Goal: Task Accomplishment & Management: Manage account settings

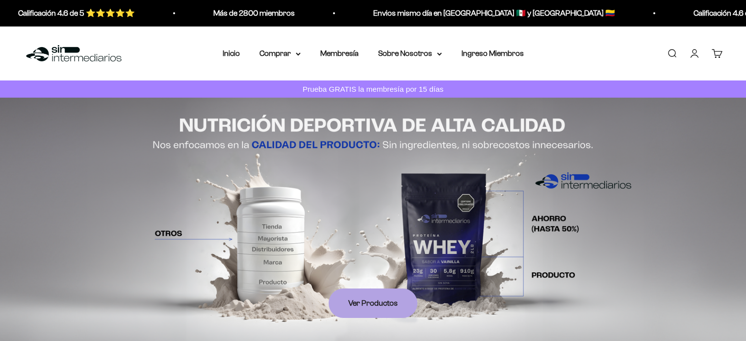
click at [693, 58] on link "Iniciar sesión" at bounding box center [694, 53] width 11 height 11
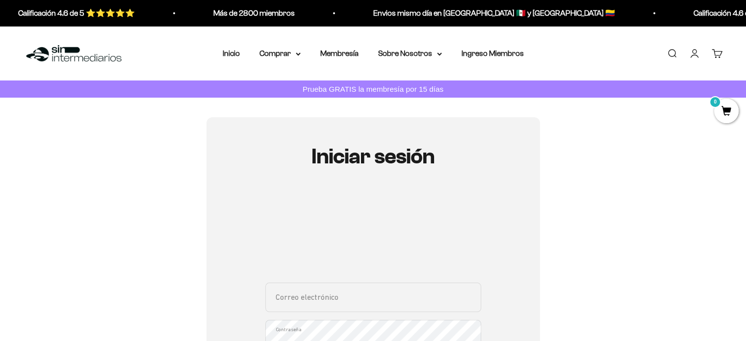
click at [332, 295] on input "Correo electrónico" at bounding box center [373, 297] width 216 height 29
click at [331, 297] on input "Correo electrónico" at bounding box center [373, 297] width 216 height 29
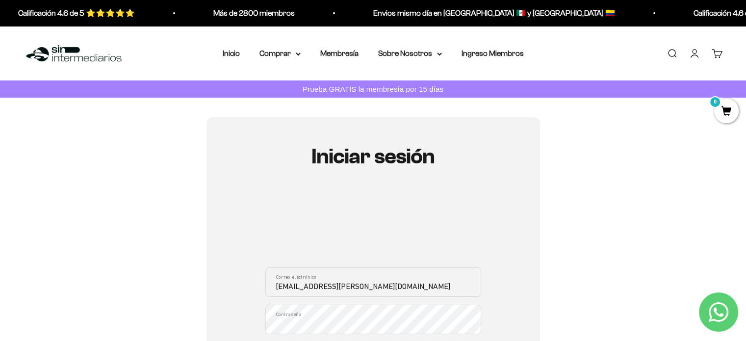
type input "JDAVID.PACHE@ICLOUD.COM"
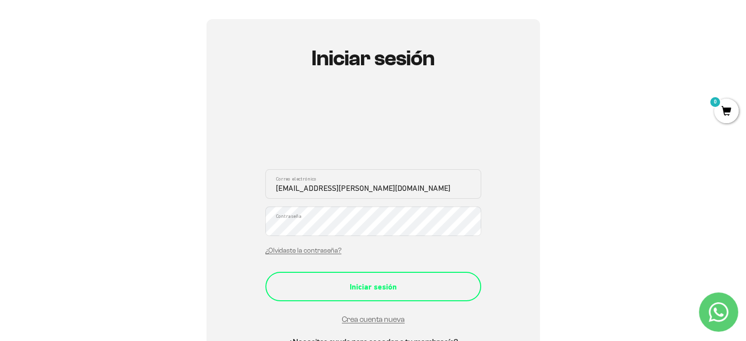
click at [368, 286] on div "Iniciar sesión" at bounding box center [373, 287] width 177 height 13
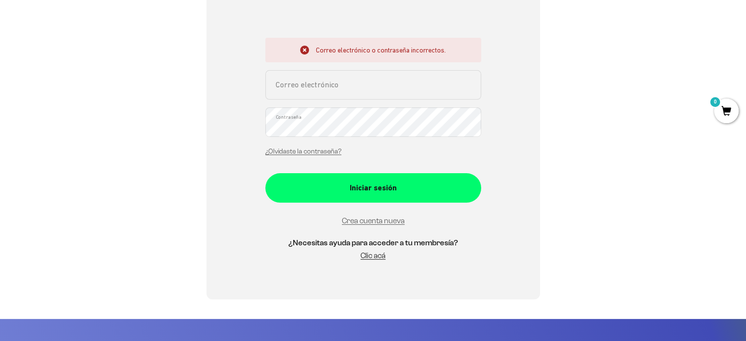
scroll to position [245, 0]
click at [295, 90] on input "Correo electrónico" at bounding box center [373, 84] width 216 height 29
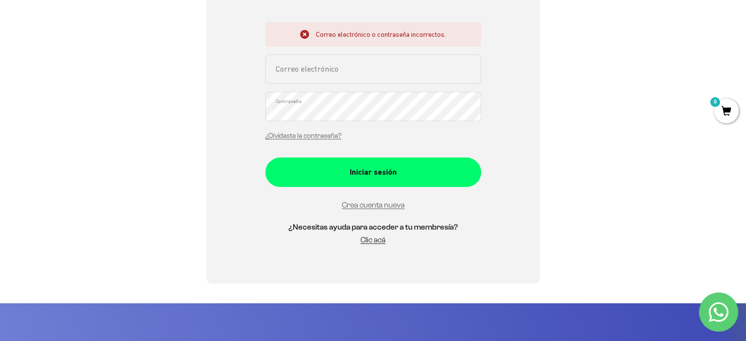
type input "JDAVID.PACHE@ICLOUD.COM"
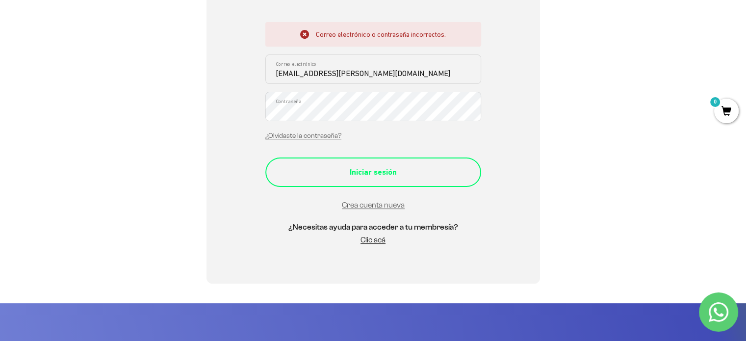
click at [339, 171] on div "Iniciar sesión" at bounding box center [373, 172] width 177 height 13
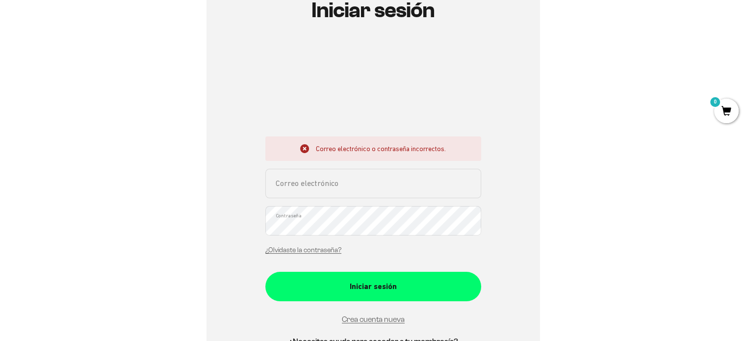
scroll to position [147, 0]
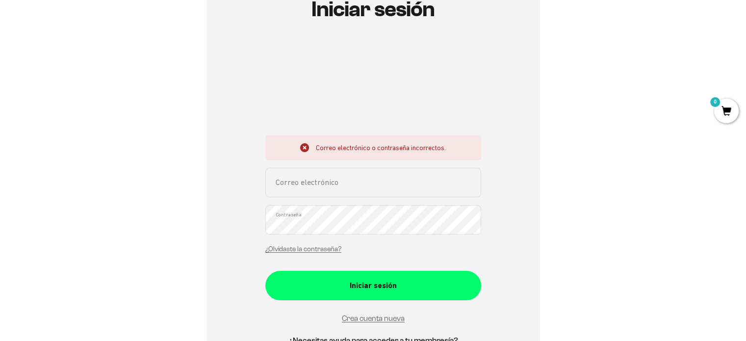
click at [349, 177] on input "Correo electrónico" at bounding box center [373, 182] width 216 height 29
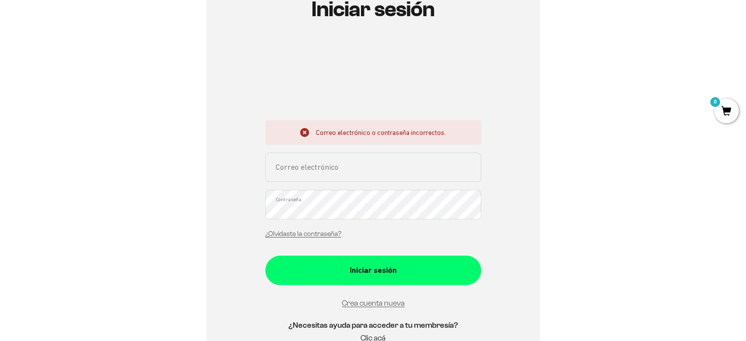
type input "[EMAIL_ADDRESS][PERSON_NAME][DOMAIN_NAME]"
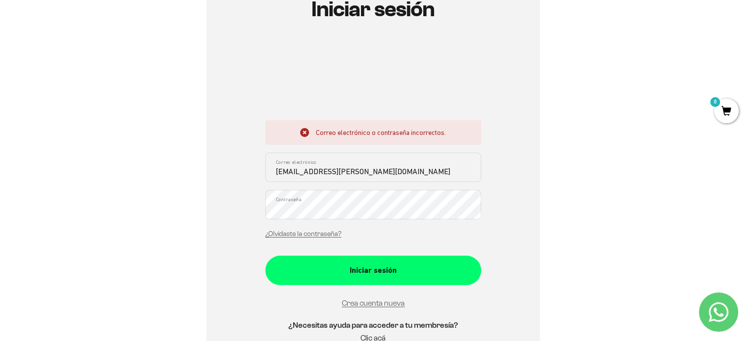
click at [265, 256] on button "Iniciar sesión" at bounding box center [373, 270] width 216 height 29
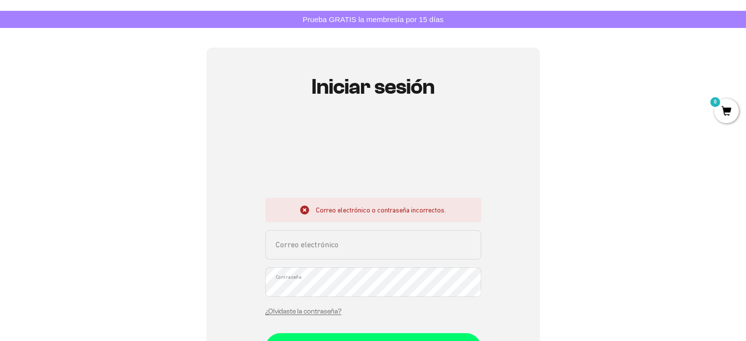
scroll to position [147, 0]
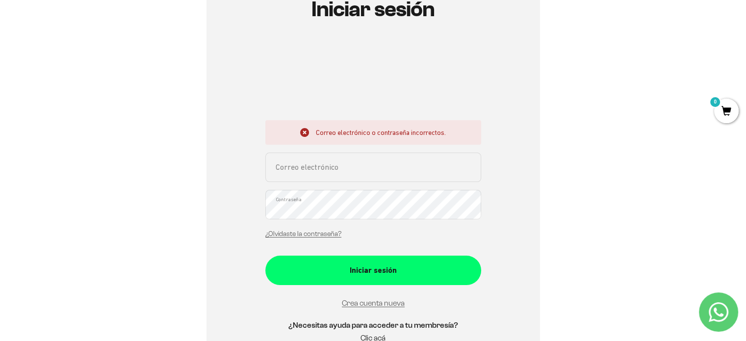
click at [313, 166] on input "Correo electrónico" at bounding box center [373, 167] width 216 height 29
drag, startPoint x: 390, startPoint y: 170, endPoint x: 212, endPoint y: 154, distance: 178.8
click at [218, 156] on div "Iniciar sesión Correo electrónico o contraseña incorrectos. [EMAIL_ADDRESS][PER…" at bounding box center [374, 175] width 334 height 411
type input "J"
type input "[EMAIL_ADDRESS][PERSON_NAME][DOMAIN_NAME]"
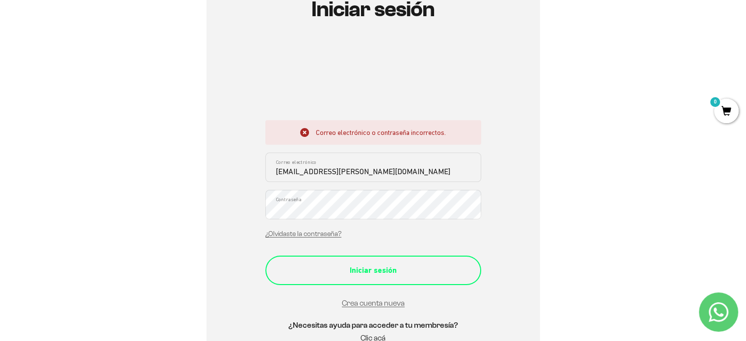
click at [319, 271] on div "Iniciar sesión" at bounding box center [373, 270] width 177 height 13
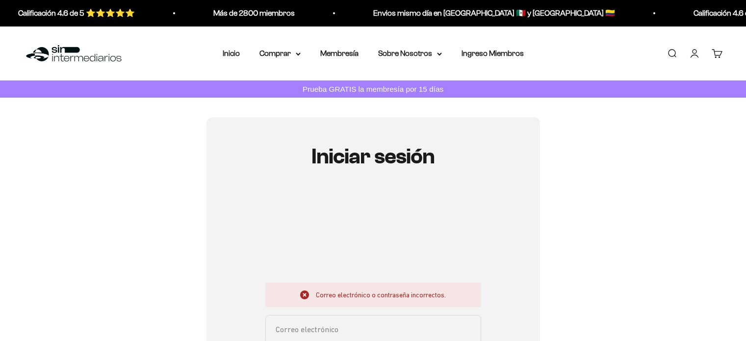
scroll to position [98, 0]
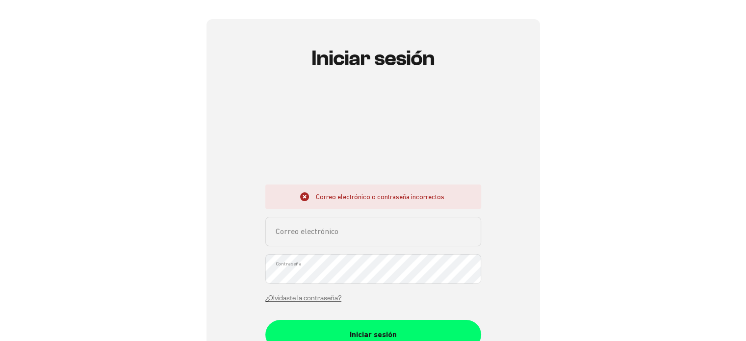
drag, startPoint x: 0, startPoint y: 0, endPoint x: 355, endPoint y: 230, distance: 422.9
click at [355, 230] on input "Correo electrónico" at bounding box center [373, 231] width 216 height 29
type input "[EMAIL_ADDRESS][PERSON_NAME][DOMAIN_NAME]"
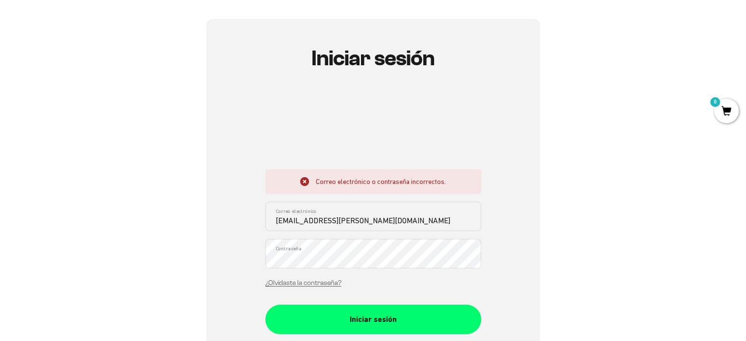
click at [336, 271] on div "Correo electrónico o contraseña incorrectos. jdavid.pache@icloud.com Correo ele…" at bounding box center [373, 231] width 216 height 124
click at [265, 305] on button "Iniciar sesión" at bounding box center [373, 319] width 216 height 29
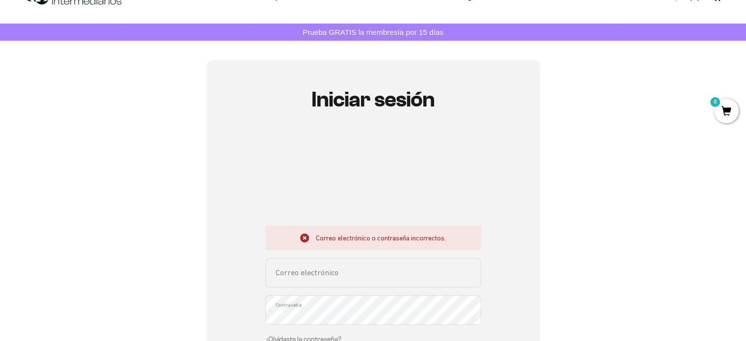
scroll to position [98, 0]
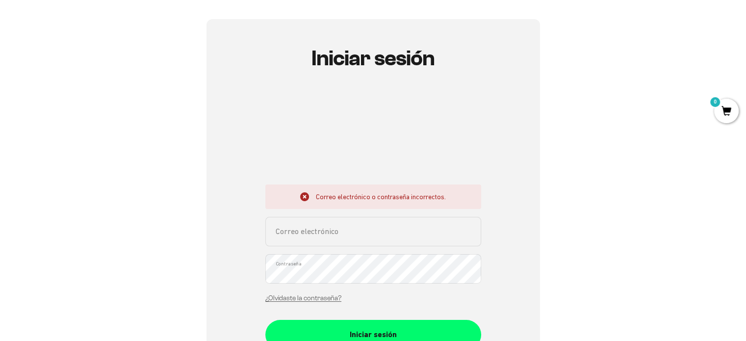
click at [336, 223] on input "Correo electrónico" at bounding box center [373, 231] width 216 height 29
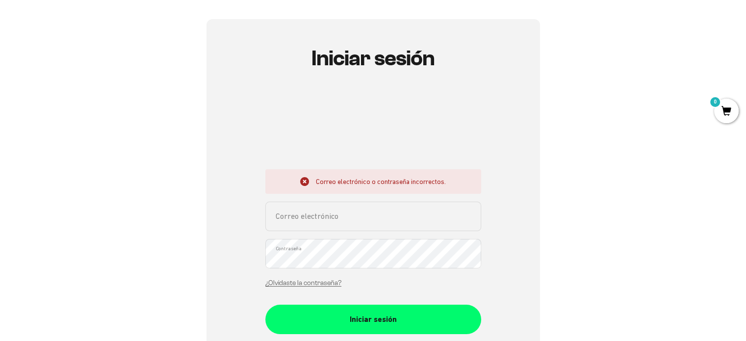
type input "[EMAIL_ADDRESS][PERSON_NAME][DOMAIN_NAME]"
click at [197, 74] on div "Iniciar sesión Correo electrónico o contraseña incorrectos. jdavid.pache@icloud…" at bounding box center [373, 224] width 699 height 411
click at [265, 305] on button "Iniciar sesión" at bounding box center [373, 319] width 216 height 29
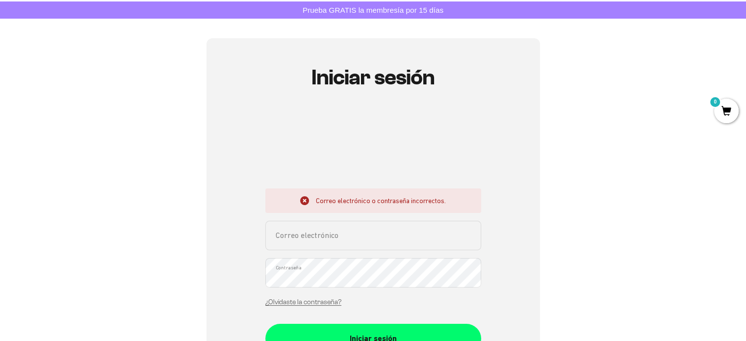
scroll to position [98, 0]
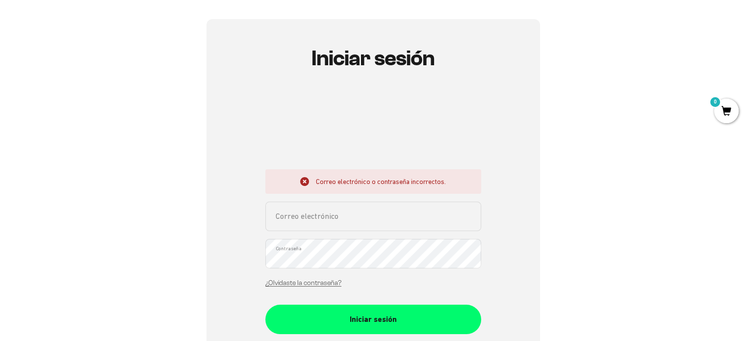
click at [312, 223] on input "Correo electrónico" at bounding box center [373, 216] width 216 height 29
type input "[EMAIL_ADDRESS][PERSON_NAME][DOMAIN_NAME]"
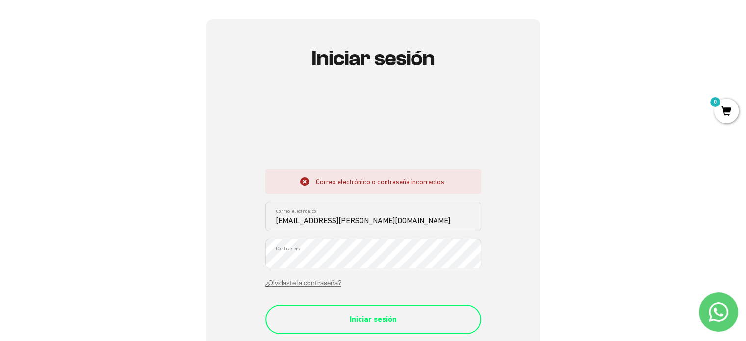
click at [324, 319] on div "Iniciar sesión" at bounding box center [373, 319] width 177 height 13
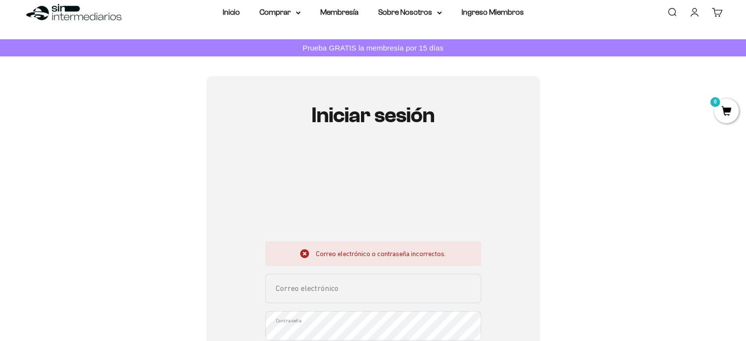
scroll to position [98, 0]
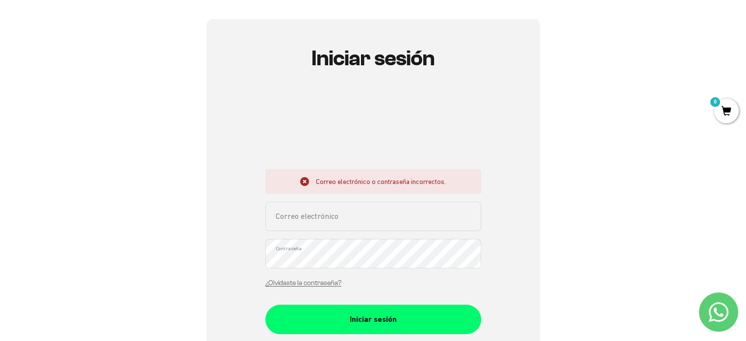
drag, startPoint x: 320, startPoint y: 214, endPoint x: 323, endPoint y: 219, distance: 6.4
click at [320, 214] on input "Correo electrónico" at bounding box center [373, 216] width 216 height 29
type input "[EMAIL_ADDRESS][PERSON_NAME][DOMAIN_NAME]"
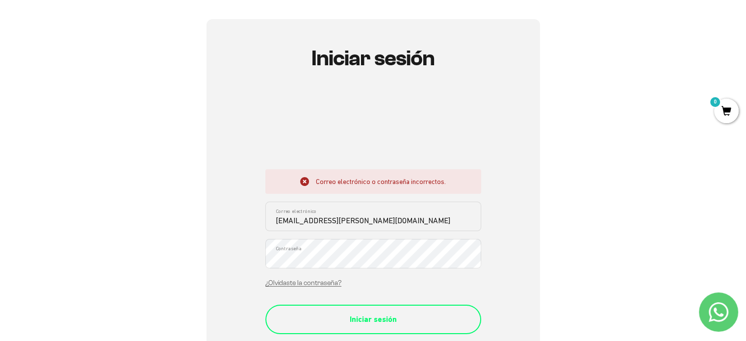
click at [337, 318] on div "Iniciar sesión" at bounding box center [373, 319] width 177 height 13
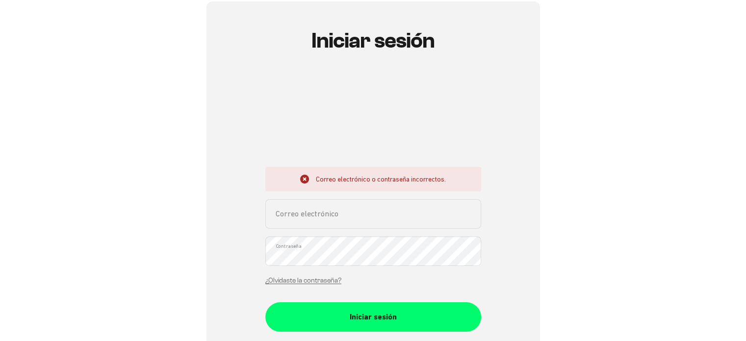
scroll to position [147, 0]
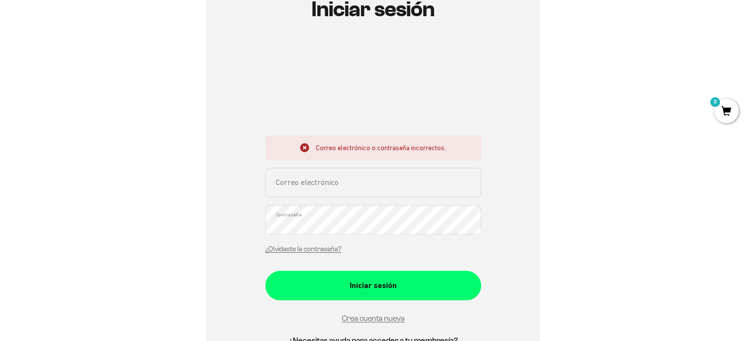
click at [341, 194] on input "Correo electrónico" at bounding box center [373, 182] width 216 height 29
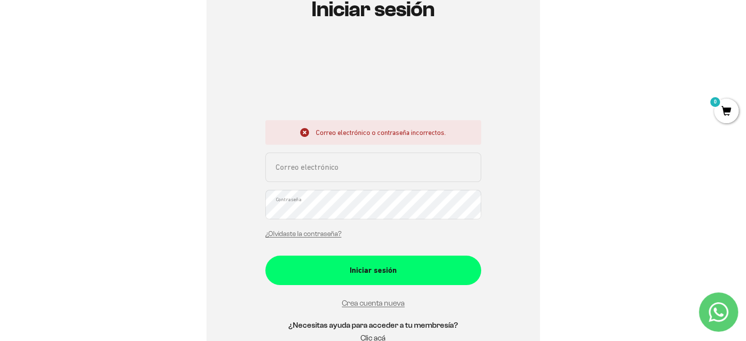
type input "[EMAIL_ADDRESS][PERSON_NAME][DOMAIN_NAME]"
